Goal: Information Seeking & Learning: Check status

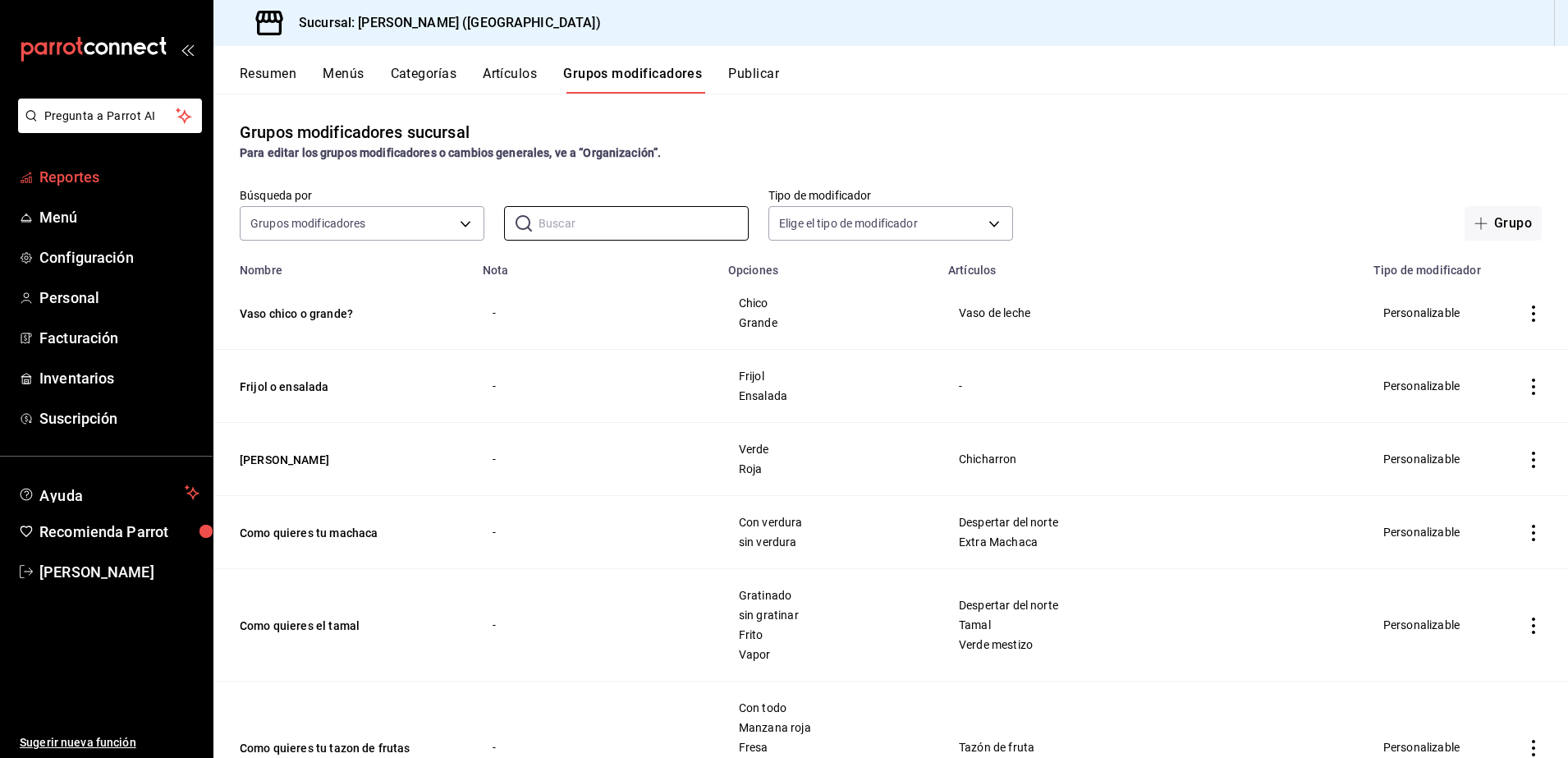
click at [112, 182] on span "Reportes" at bounding box center [119, 176] width 160 height 22
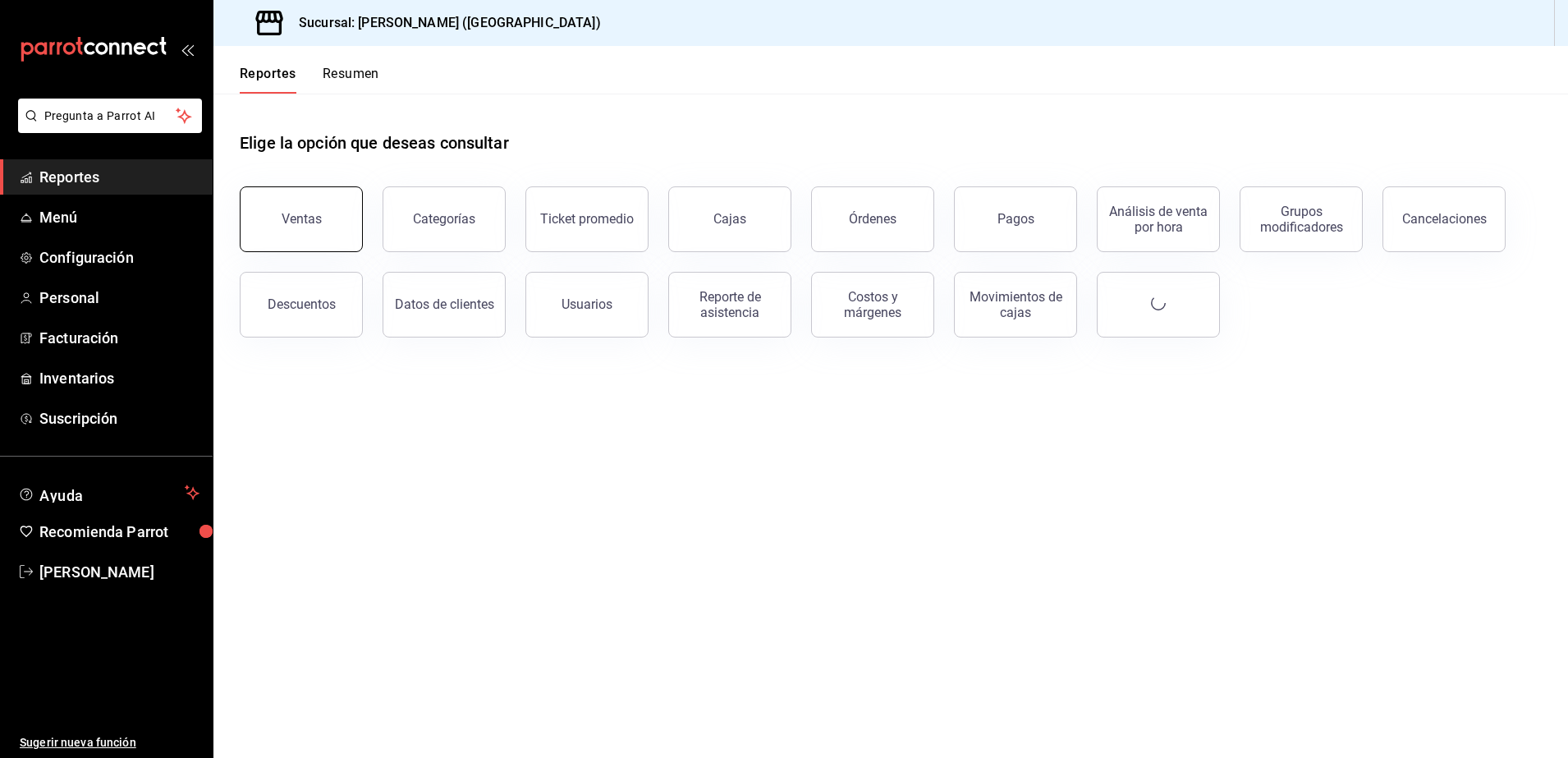
click at [323, 225] on button "Ventas" at bounding box center [301, 219] width 123 height 66
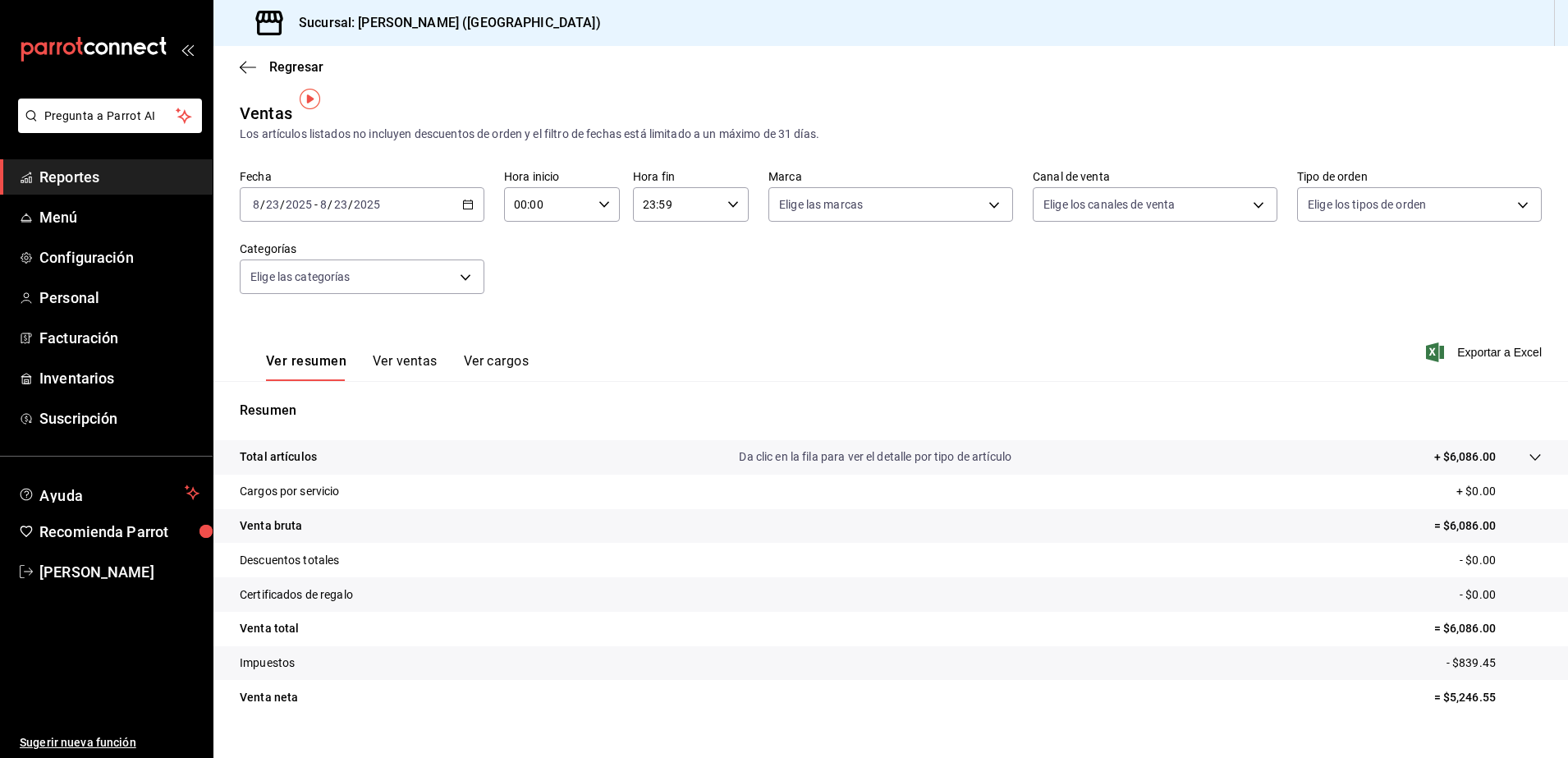
scroll to position [29, 0]
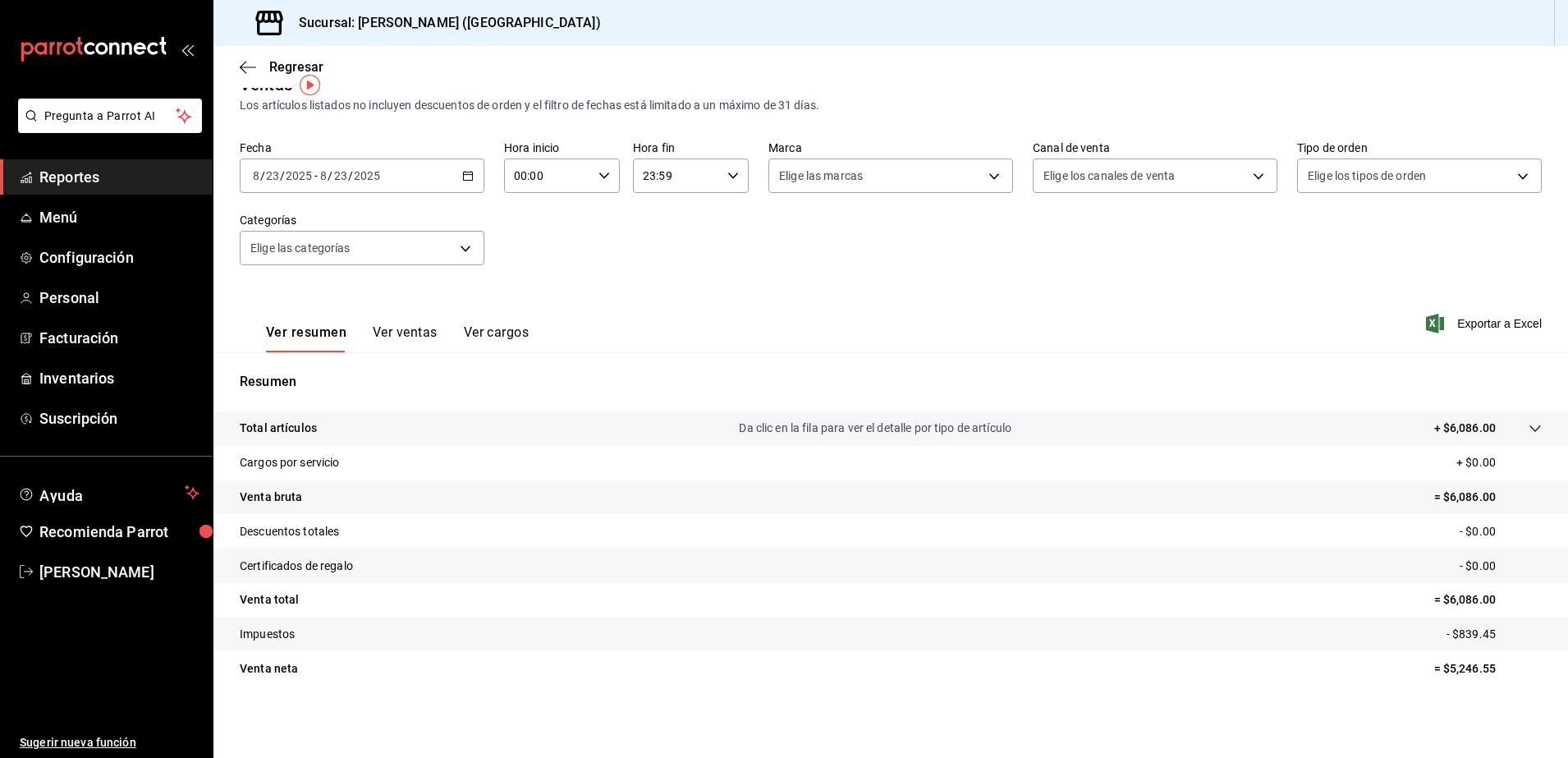
click at [161, 181] on span "Reportes" at bounding box center [119, 176] width 160 height 22
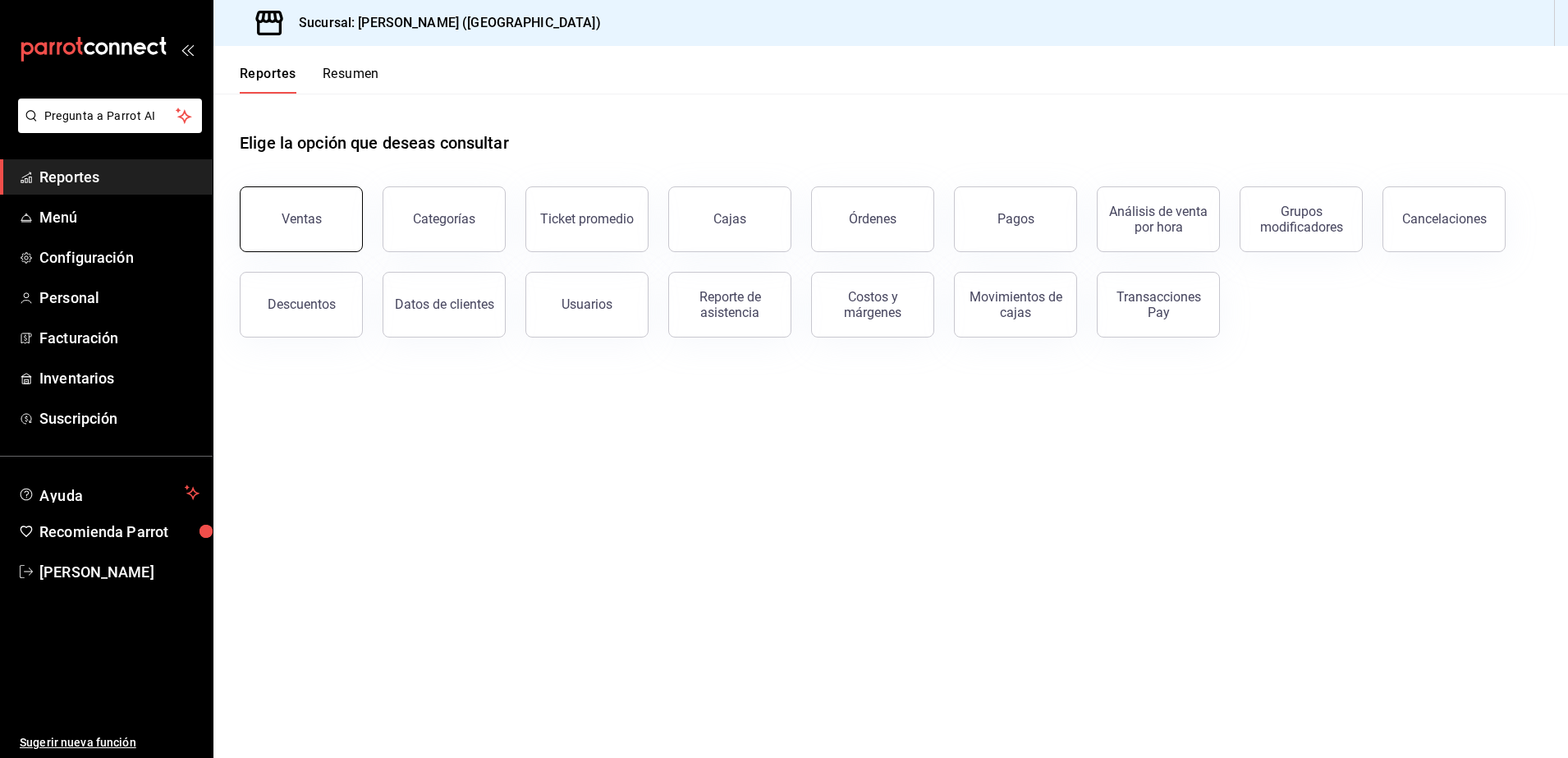
click at [344, 230] on button "Ventas" at bounding box center [301, 219] width 123 height 66
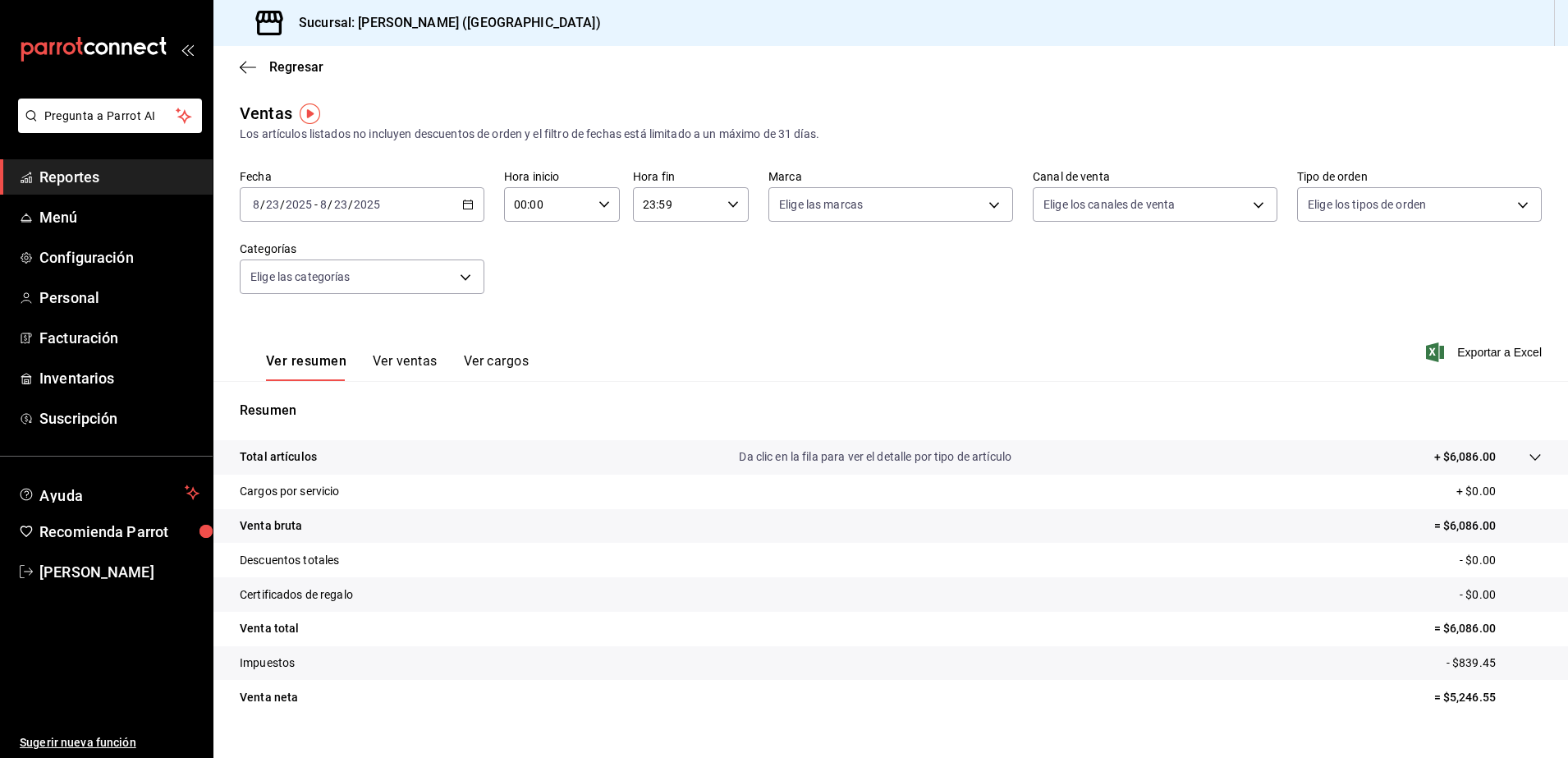
scroll to position [29, 0]
